Goal: Complete application form

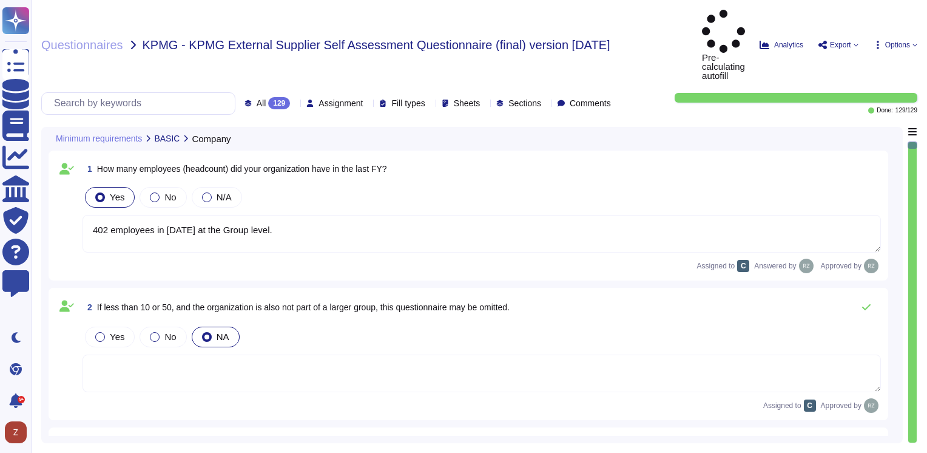
type textarea "402 employees in [DATE] at the Group level."
type textarea "Ecovadis"
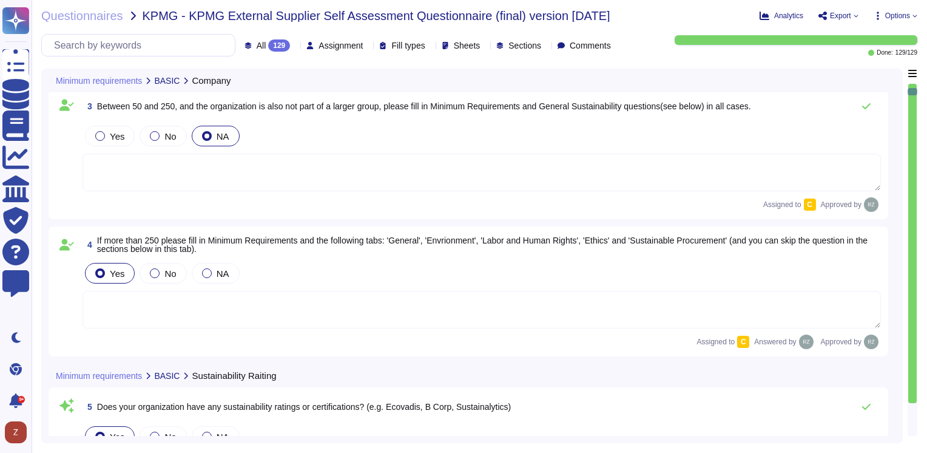
type textarea "Score : 67/100 in [DATE] Silver Medal"
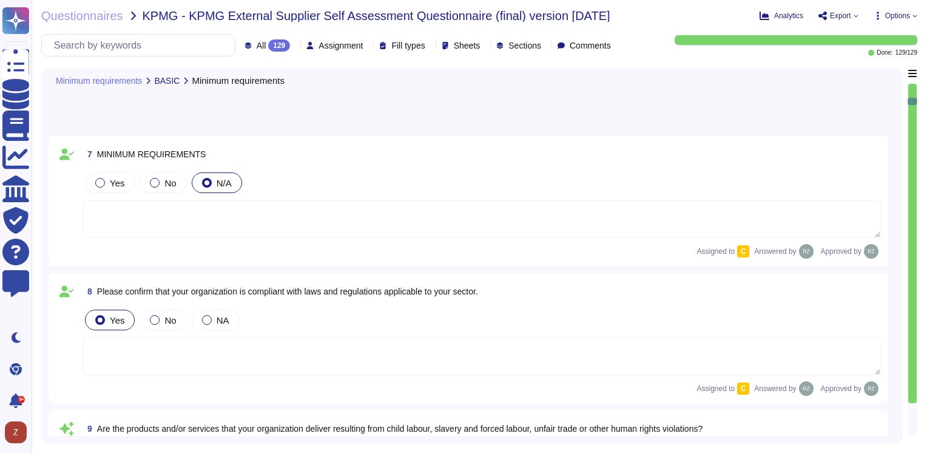
type textarea "Our organization adheres to the values outlined in the Universal Declaration of…"
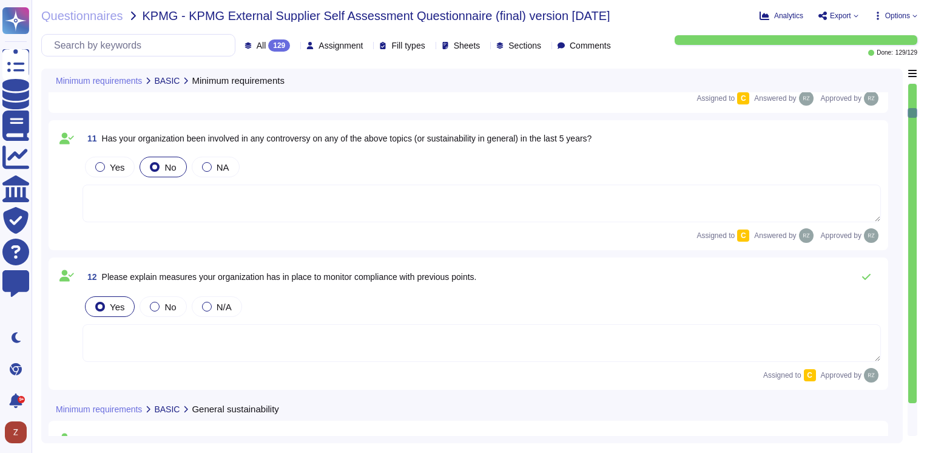
type textarea "Link to the website : [URL][DOMAIN_NAME] Link to the ESG Report : [URL][DOMAIN_…"
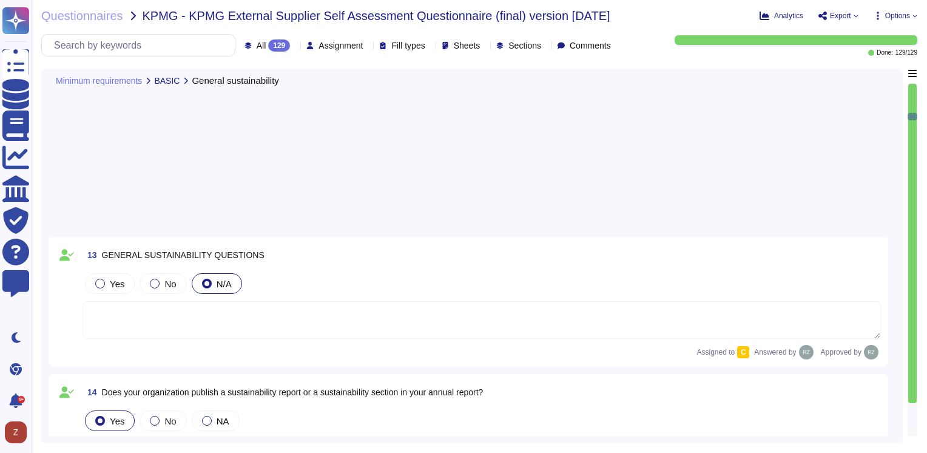
type textarea "The Altares Group signed up to the United Nations Global Compact in [DATE] and …"
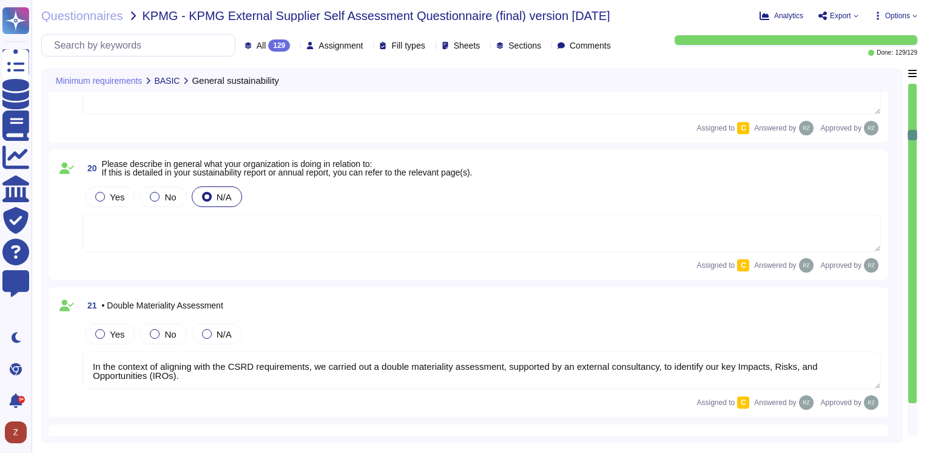
type textarea "In the context of aligning with the CSRD requirements, we carried out a double …"
type textarea "Please refer to CSR report (p32-39)"
type textarea "Please refer to CSR report (p20-31)"
type textarea "Please refer to CSR report (p14-19)"
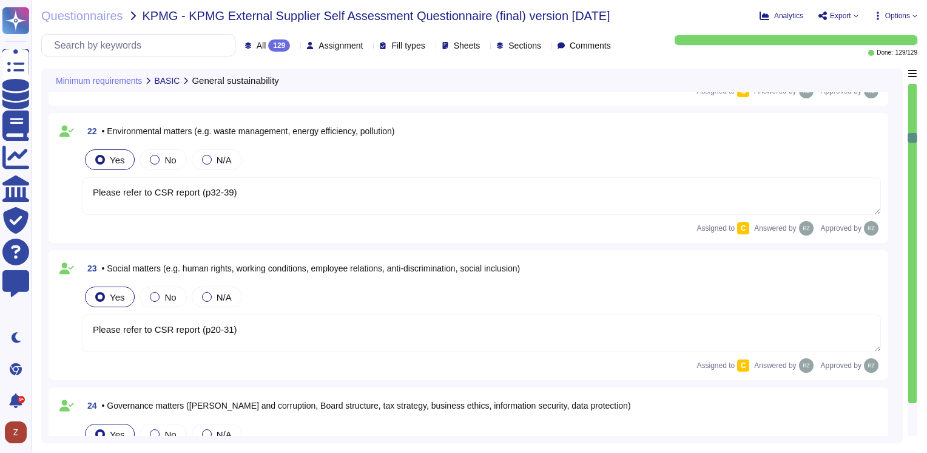
type textarea "The Altares Group adheres to the values that are an integral part of the Univer…"
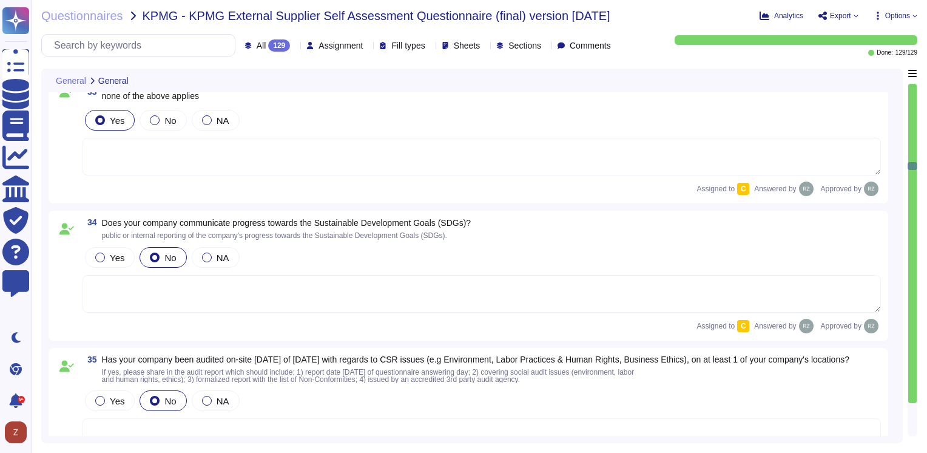
type textarea "Altares is committed to reducing its ecological footprint by implementing sever…"
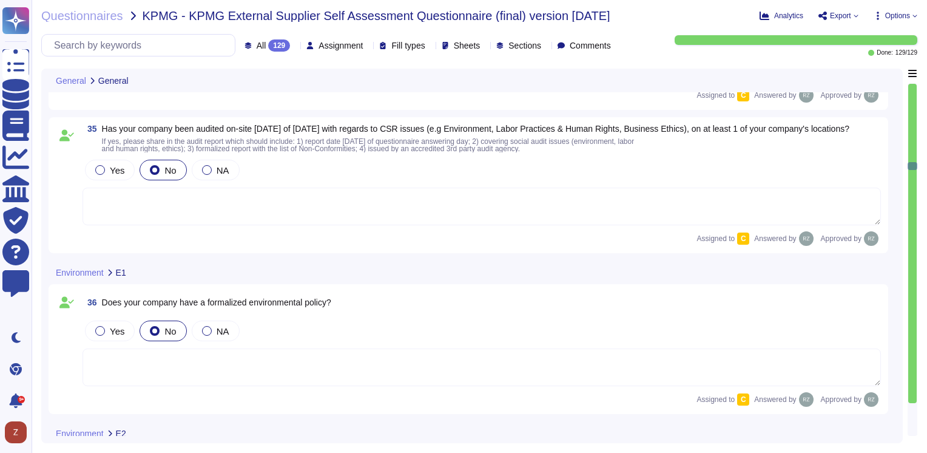
scroll to position [4955, 0]
